Goal: Find specific page/section: Find specific page/section

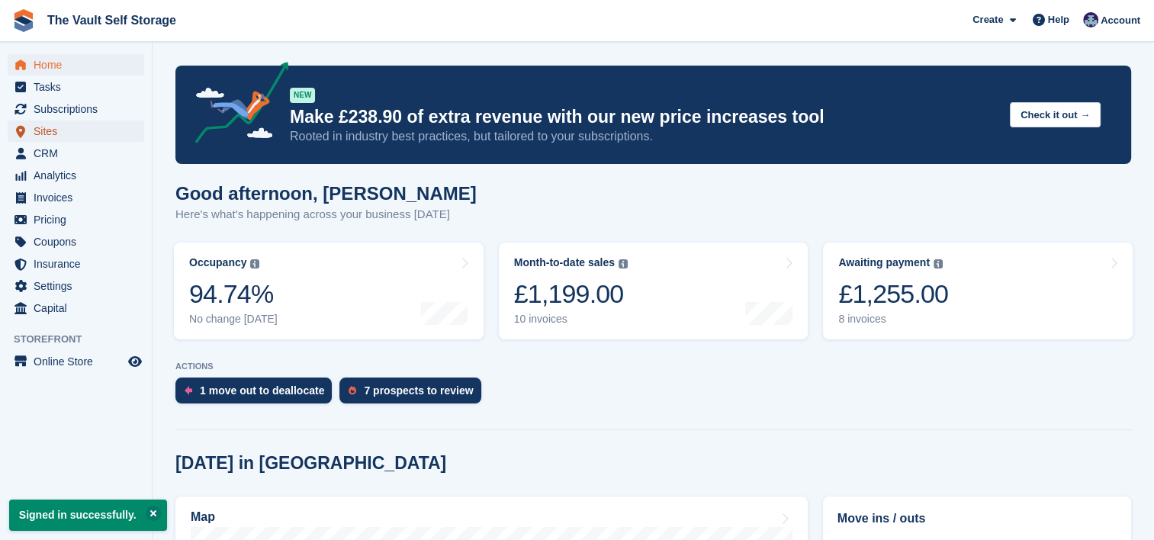
click at [73, 132] on span "Sites" at bounding box center [80, 131] width 92 height 21
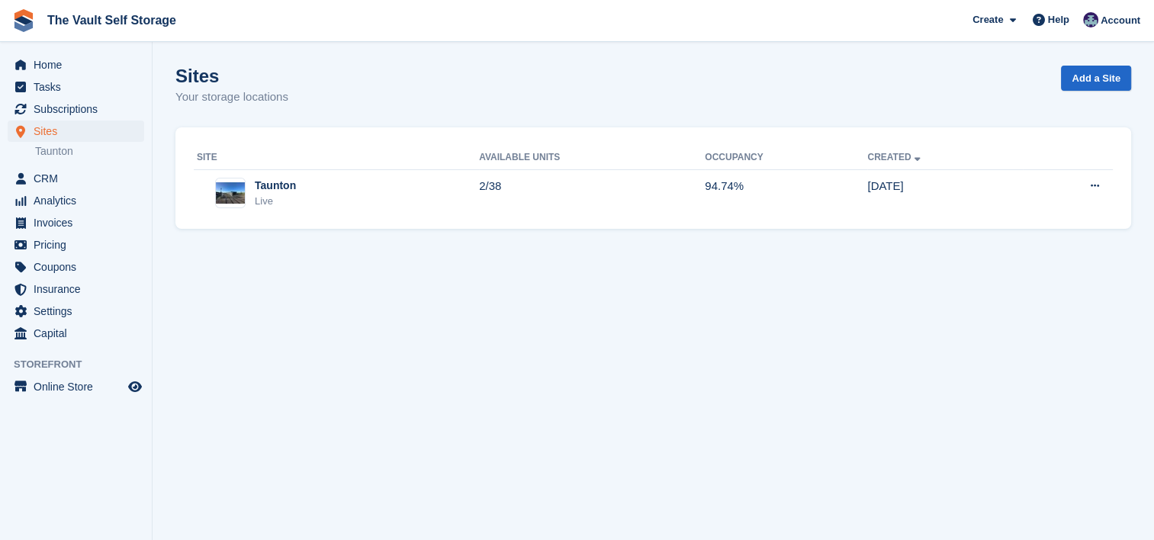
click at [288, 190] on div "Taunton" at bounding box center [275, 186] width 41 height 16
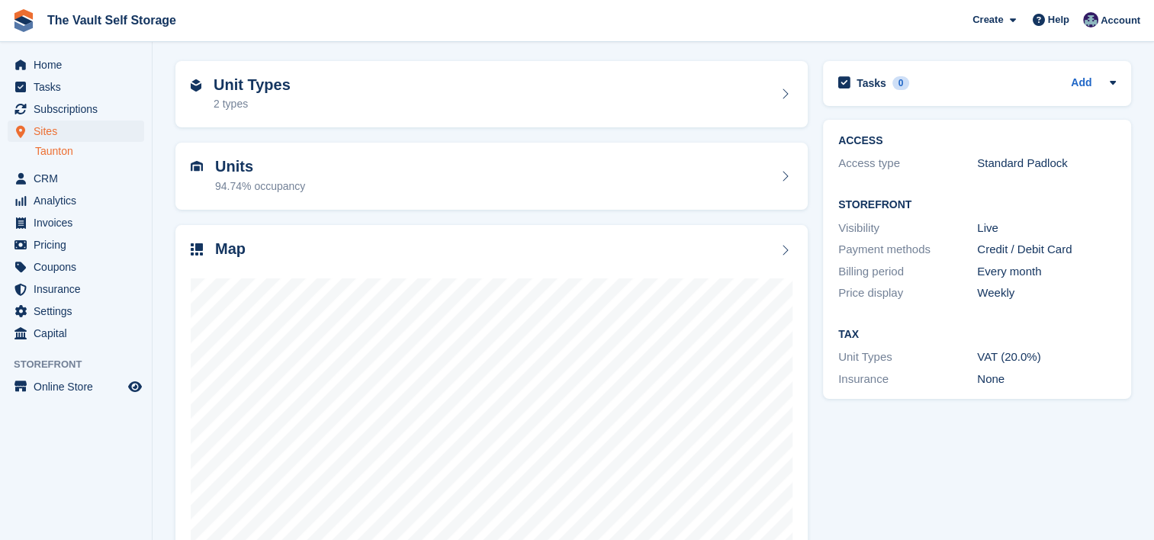
scroll to position [110, 0]
